Goal: Information Seeking & Learning: Learn about a topic

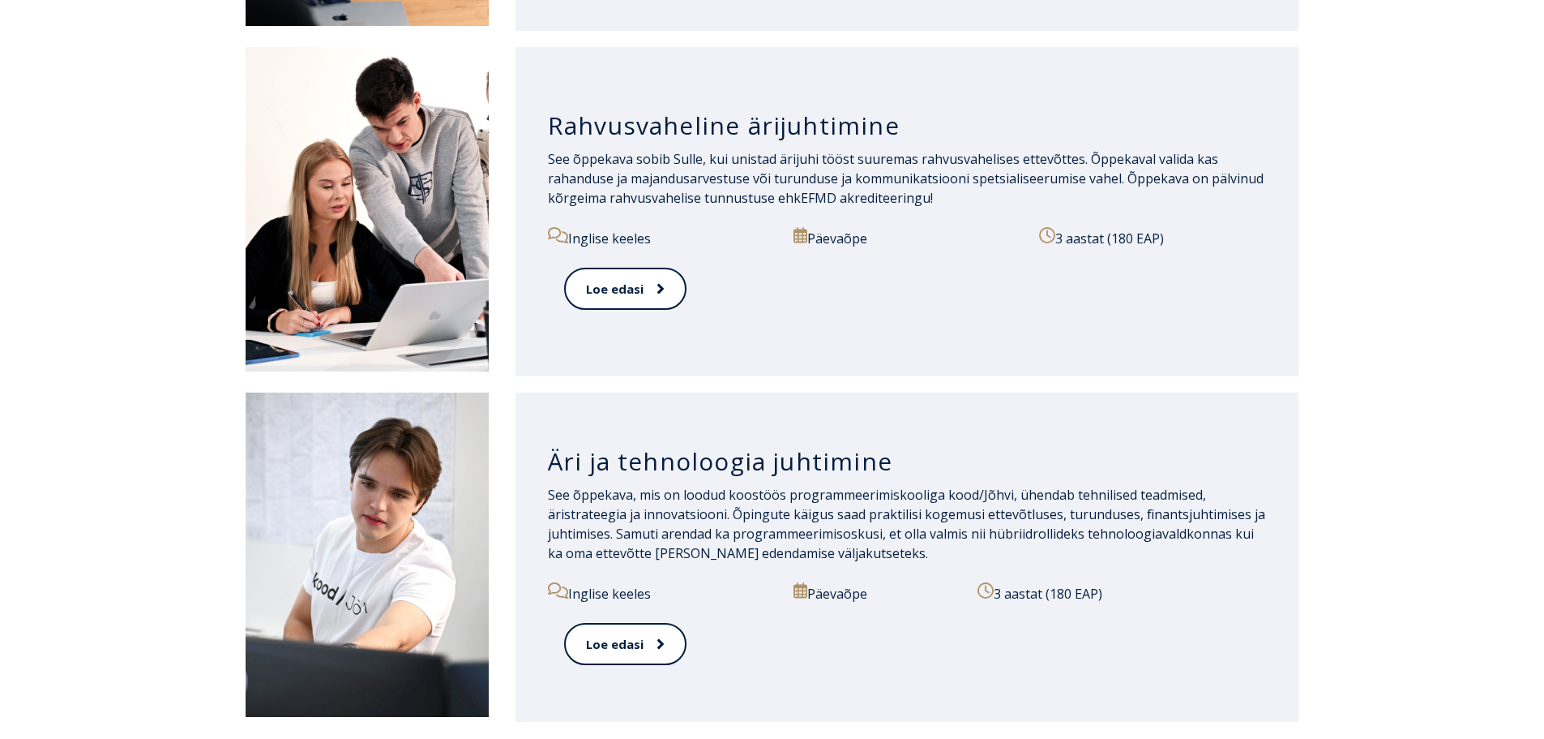
scroll to position [1842, 0]
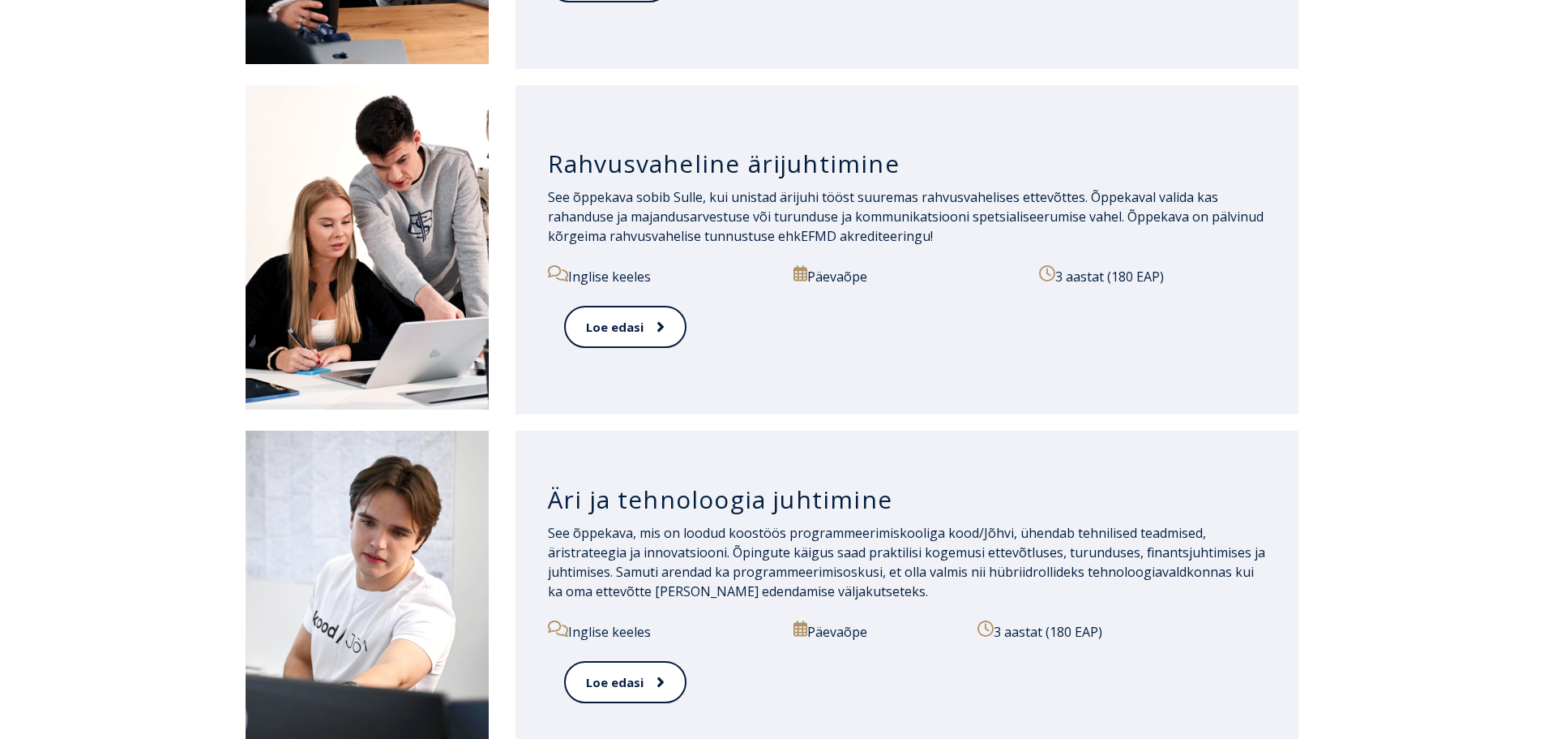
click at [1544, 486] on html "Open main menu Close main menu Eesti Keel English Eesti Keel Avaleht Vastuvõtui…" at bounding box center [772, 44] width 1544 height 3773
click at [649, 334] on span at bounding box center [651, 327] width 21 height 16
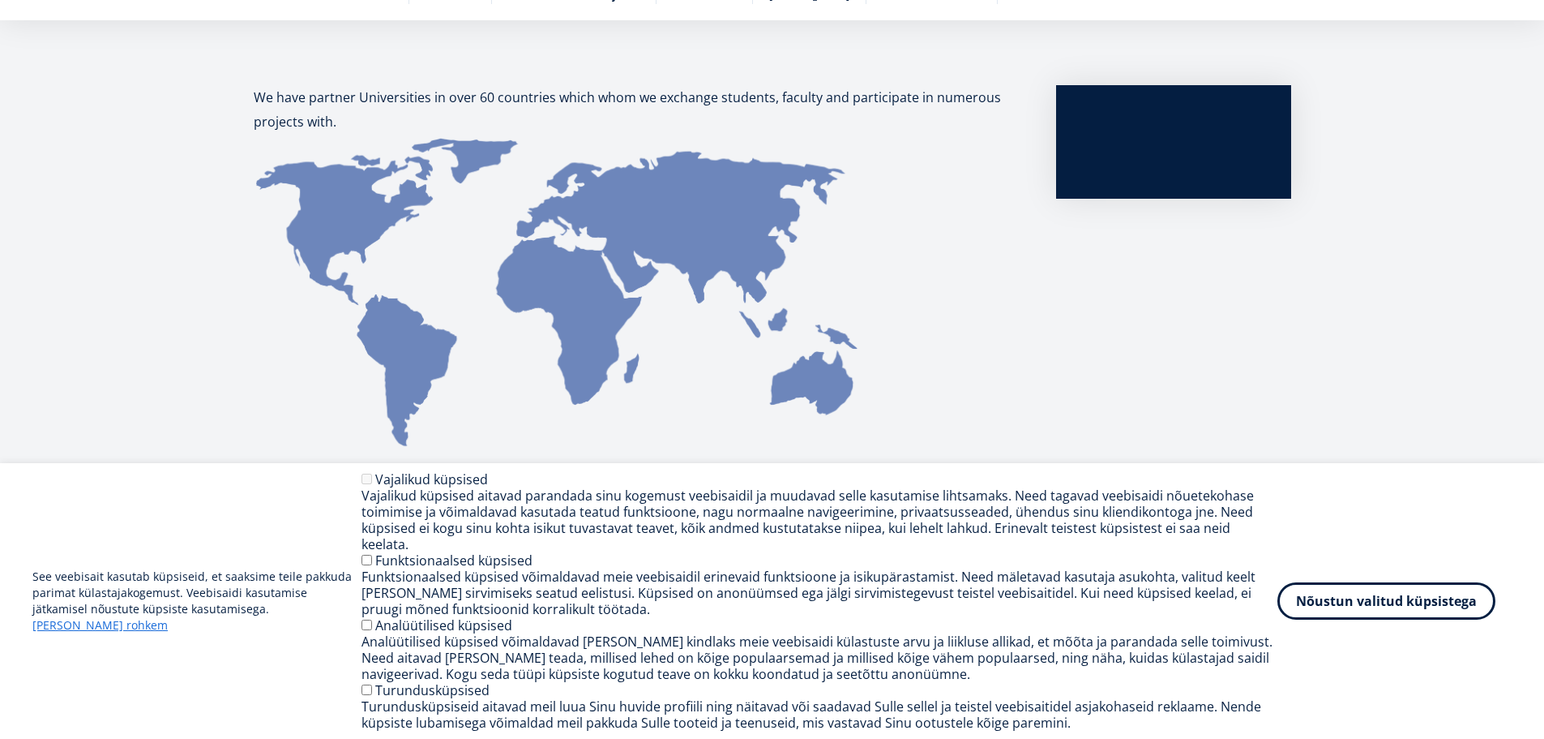
scroll to position [435, 0]
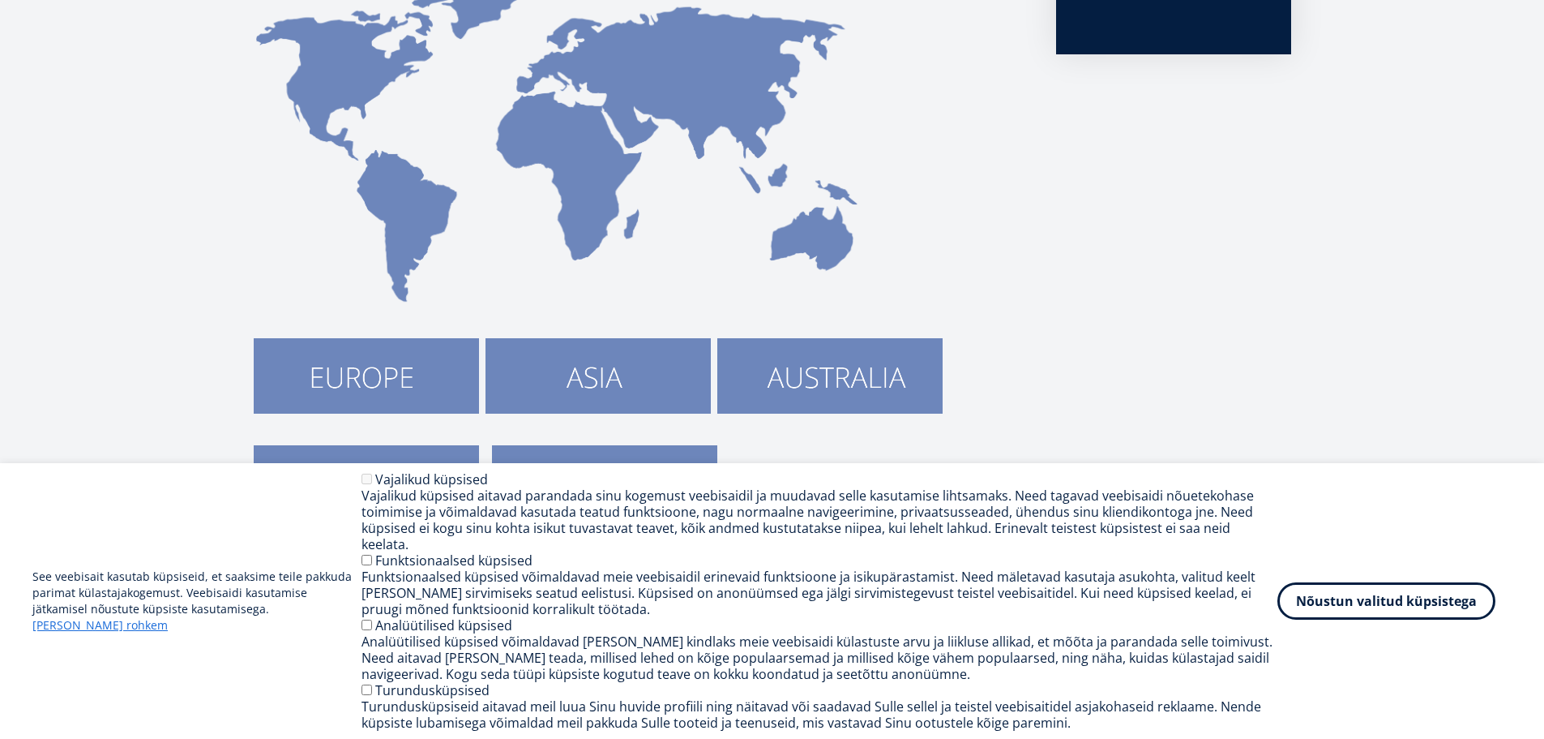
drag, startPoint x: 1556, startPoint y: 66, endPoint x: 1556, endPoint y: 112, distance: 45.4
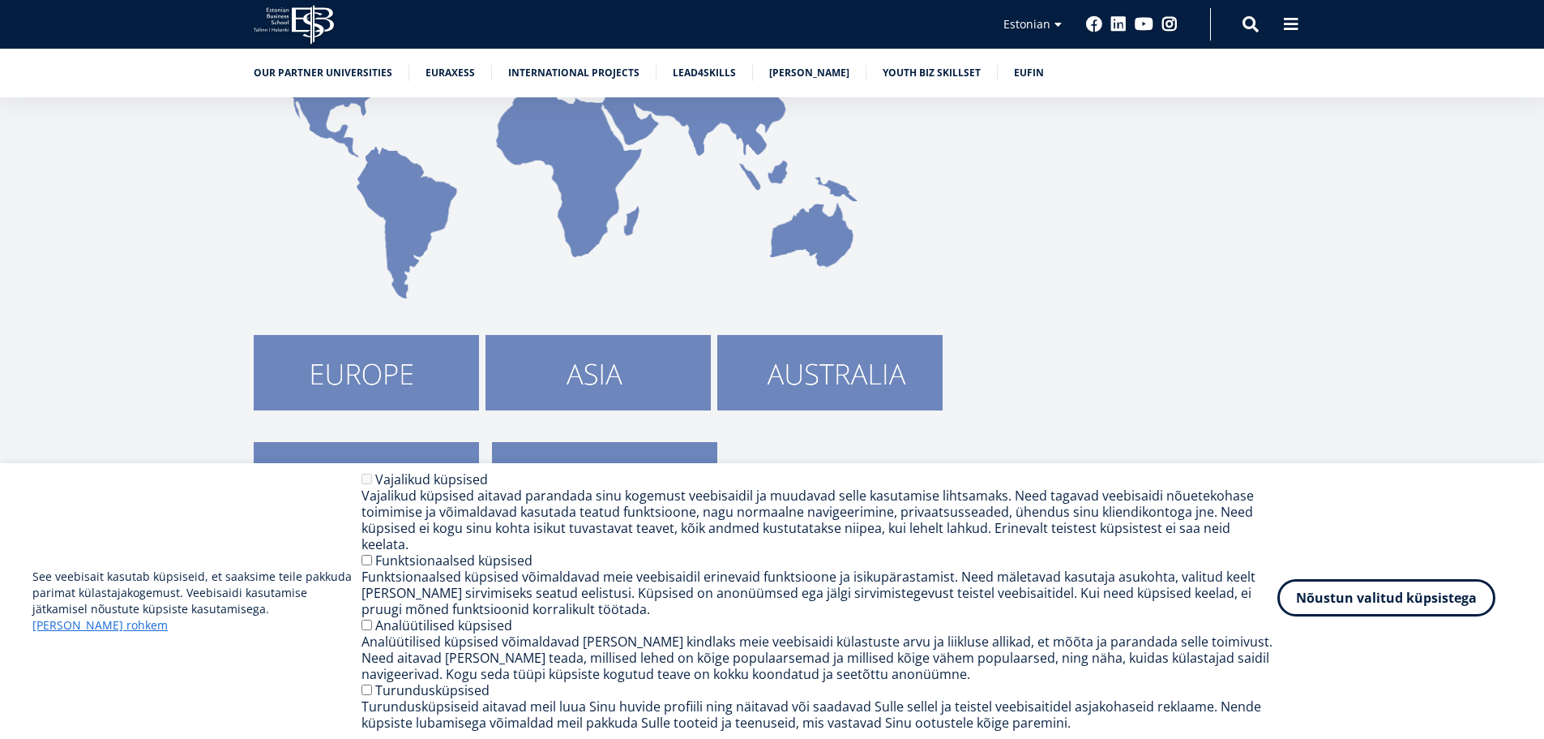
click at [1304, 592] on button "Nõustun valitud küpsistega" at bounding box center [1387, 597] width 218 height 37
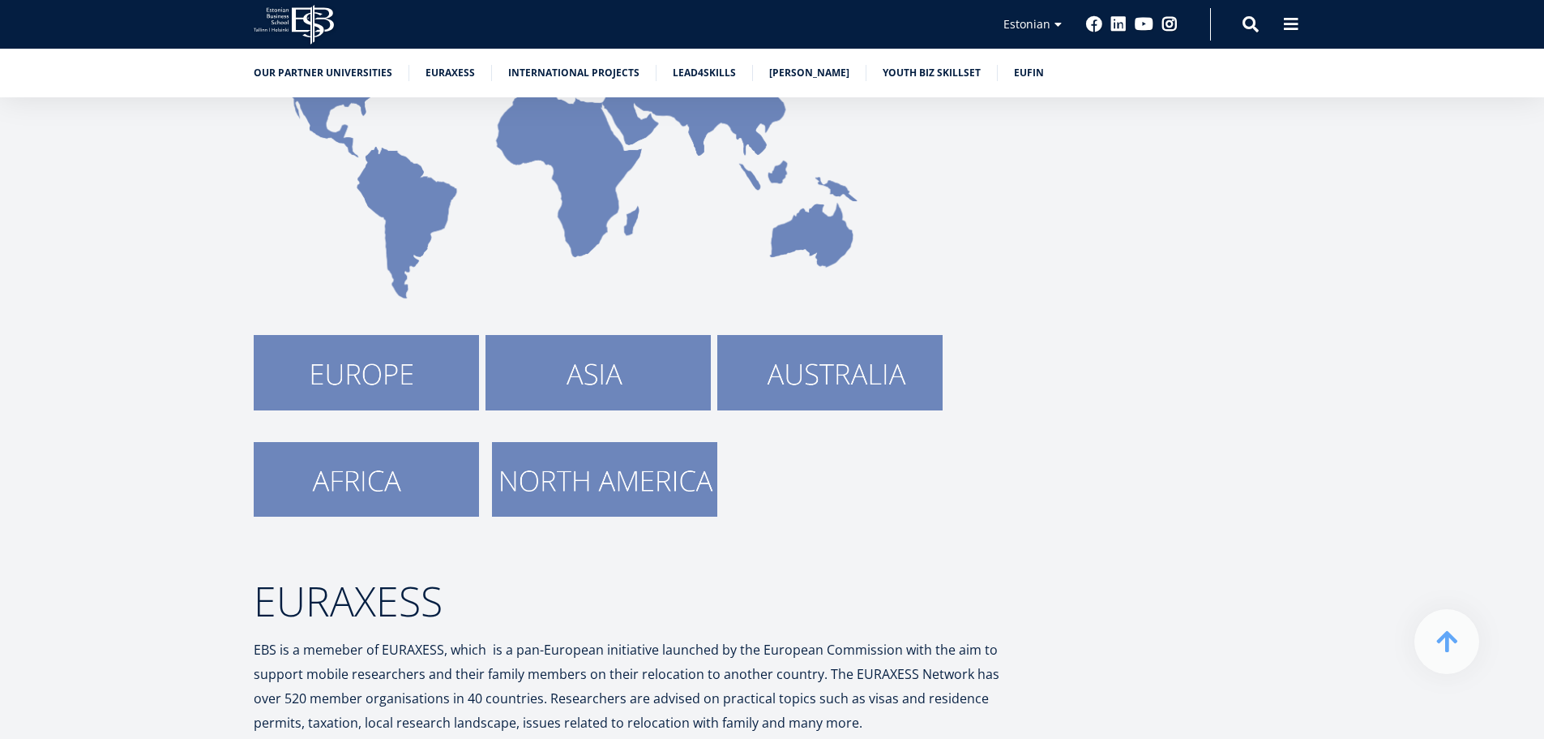
click at [602, 371] on img at bounding box center [598, 372] width 225 height 75
